Goal: Find specific page/section: Find specific page/section

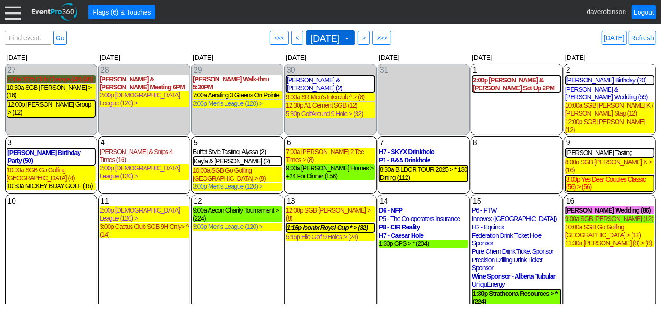
click at [355, 36] on span "[DATE] ▼" at bounding box center [331, 37] width 49 height 15
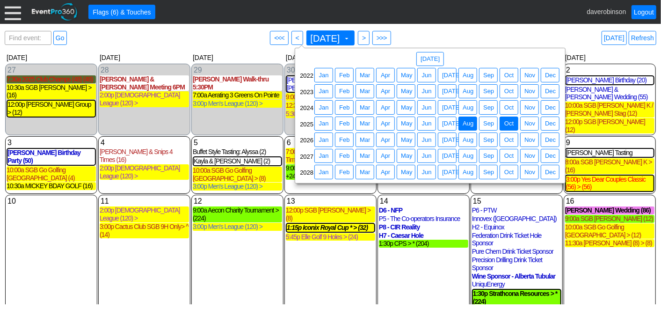
click at [509, 125] on span "Oct" at bounding box center [509, 123] width 13 height 9
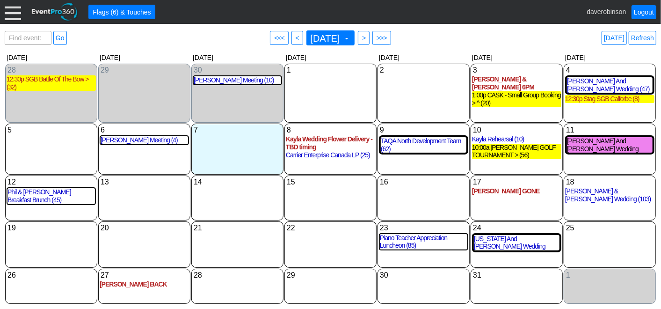
click at [460, 38] on div "Find event: enter title Go ● <<< ● < [DATE] ▼ ● > ● >>> [DATE] Refresh" at bounding box center [331, 38] width 652 height 19
click at [351, 39] on span at bounding box center [346, 38] width 7 height 7
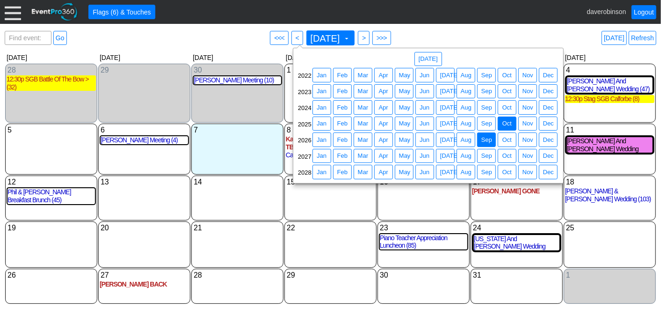
click at [485, 140] on span "Sep" at bounding box center [487, 139] width 15 height 9
